Goal: Task Accomplishment & Management: Use online tool/utility

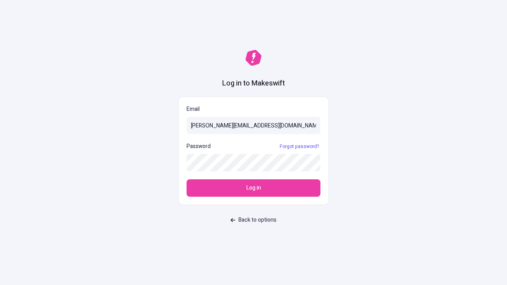
type input "[PERSON_NAME][EMAIL_ADDRESS][DOMAIN_NAME]"
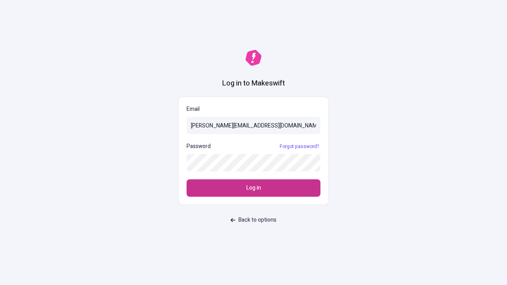
click at [253, 188] on span "Log in" at bounding box center [253, 188] width 15 height 9
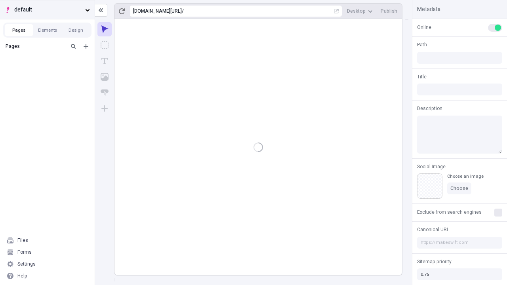
click at [47, 10] on span "default" at bounding box center [48, 10] width 68 height 9
type input "/deep-link-acidus"
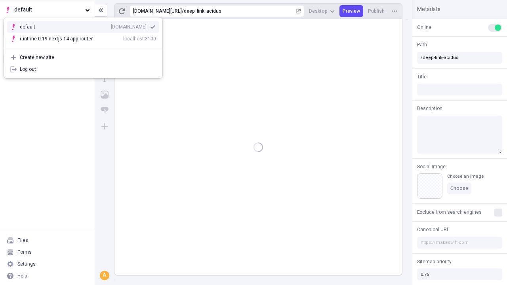
click at [111, 25] on div "qee9k4dy7d.staging.makeswift.site" at bounding box center [129, 27] width 36 height 6
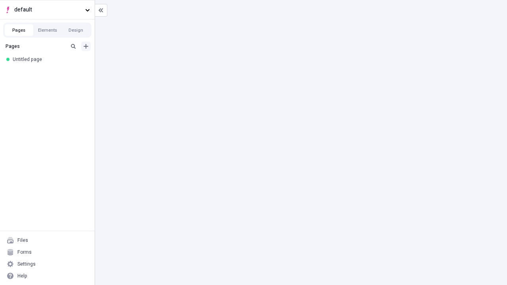
click at [86, 46] on icon "Add new" at bounding box center [86, 46] width 5 height 5
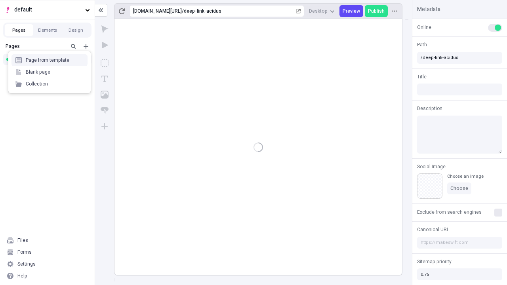
click at [49, 72] on div "Blank page" at bounding box center [49, 72] width 76 height 12
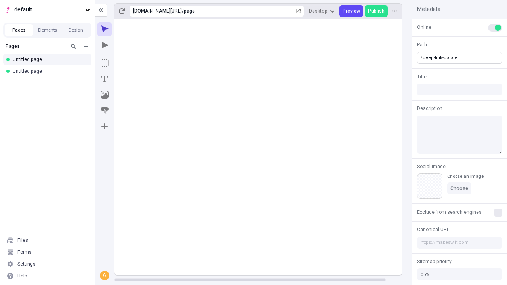
type input "/deep-link-dolore"
click at [86, 46] on icon "Add new" at bounding box center [86, 46] width 5 height 5
click at [49, 72] on div "Blank page" at bounding box center [49, 74] width 76 height 12
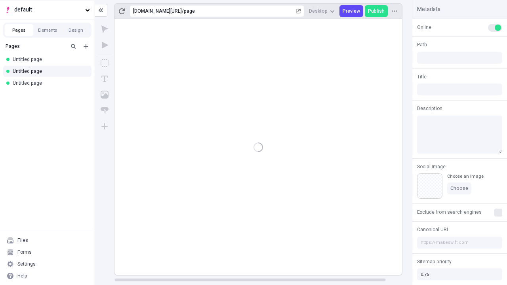
type input "/page"
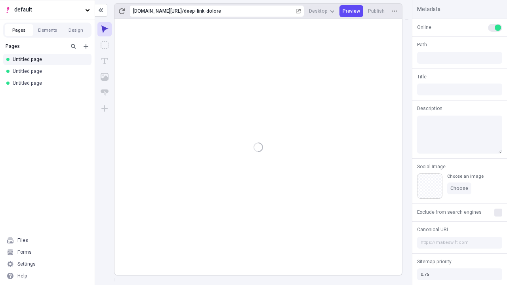
type input "/deep-link-dolore"
